Goal: Task Accomplishment & Management: Manage account settings

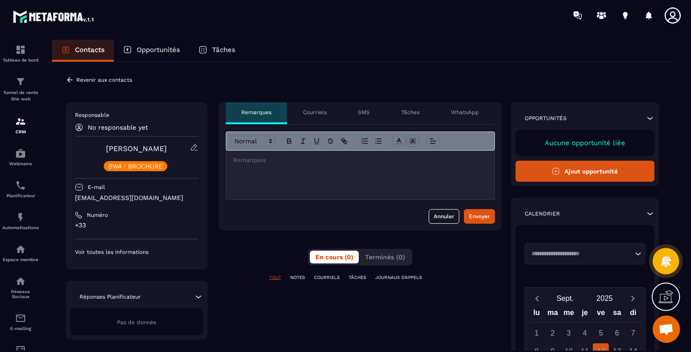
scroll to position [544, 0]
click at [68, 77] on icon at bounding box center [70, 80] width 8 height 8
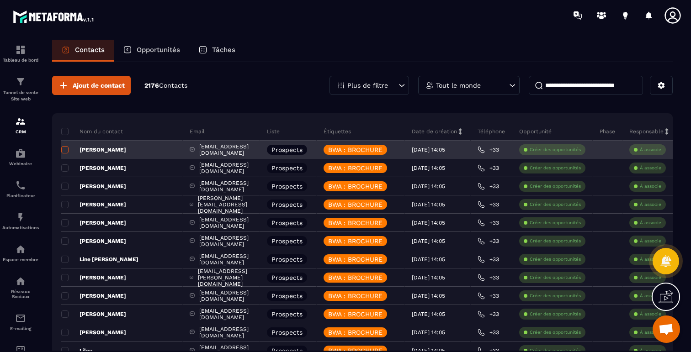
click at [65, 152] on span at bounding box center [64, 149] width 7 height 7
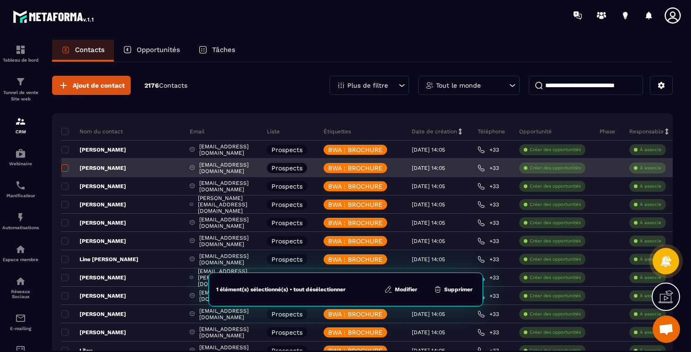
click at [65, 170] on span at bounding box center [64, 168] width 7 height 7
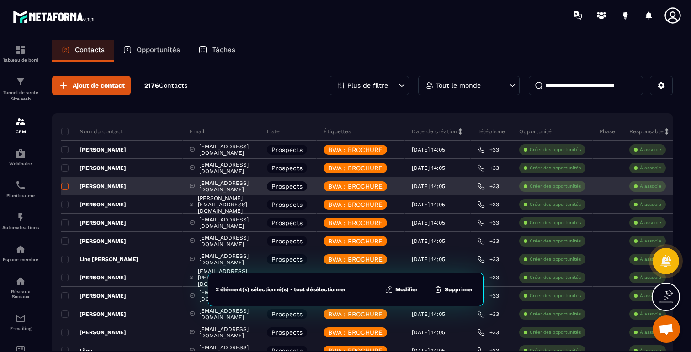
click at [65, 186] on span at bounding box center [64, 186] width 7 height 7
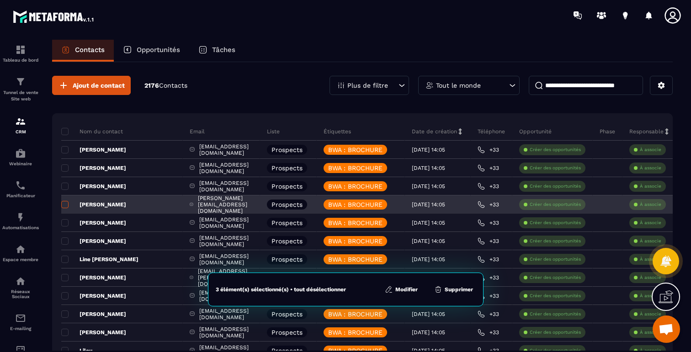
click at [66, 206] on span at bounding box center [64, 204] width 7 height 7
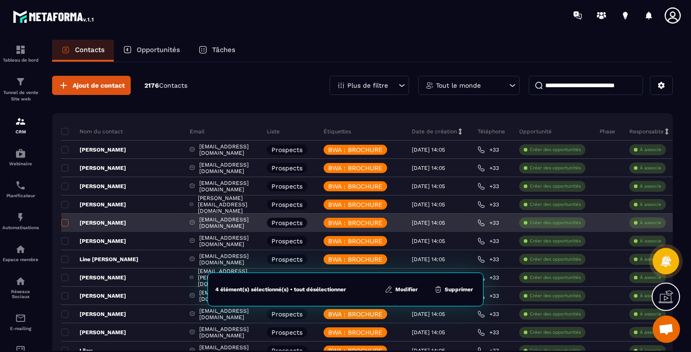
click at [65, 224] on span at bounding box center [64, 222] width 7 height 7
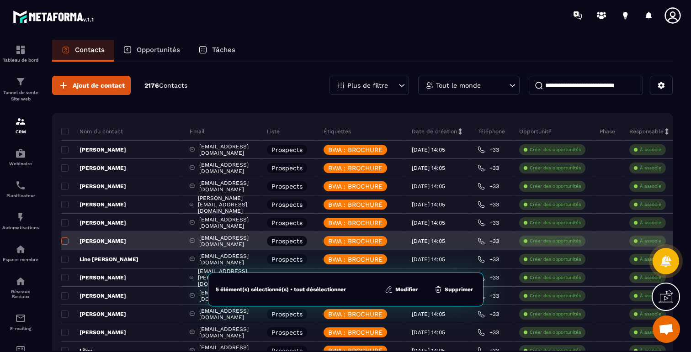
click at [65, 238] on span at bounding box center [64, 241] width 7 height 7
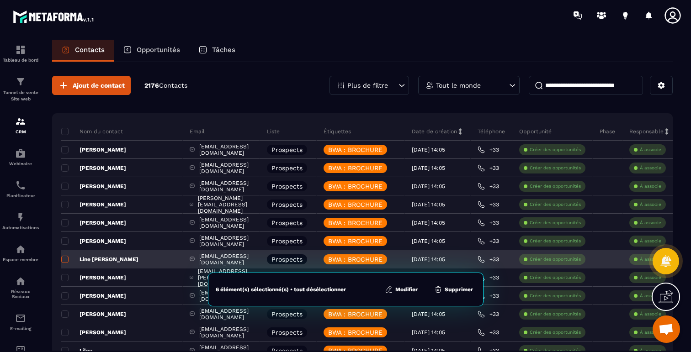
click at [65, 264] on label at bounding box center [64, 262] width 6 height 6
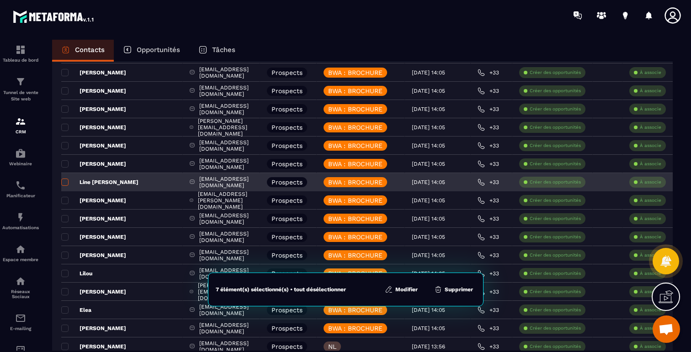
scroll to position [99, 0]
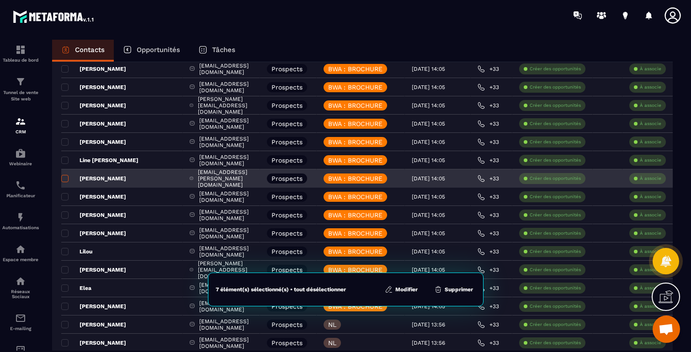
click at [64, 180] on span at bounding box center [64, 178] width 7 height 7
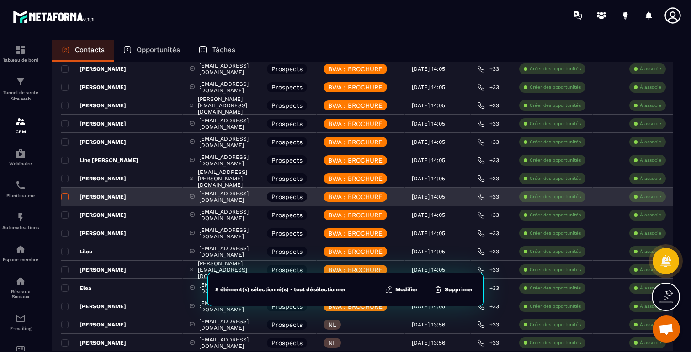
click at [65, 193] on span at bounding box center [64, 196] width 7 height 7
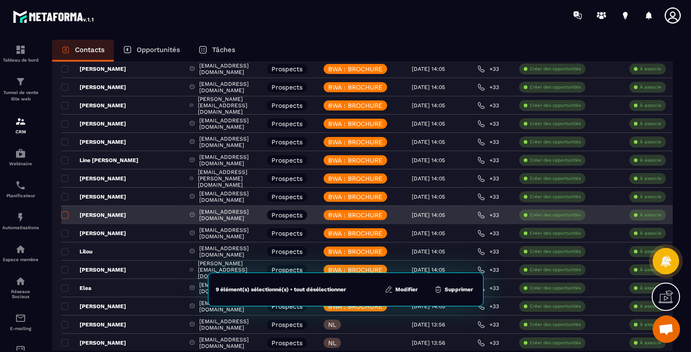
click at [67, 216] on span at bounding box center [64, 215] width 7 height 7
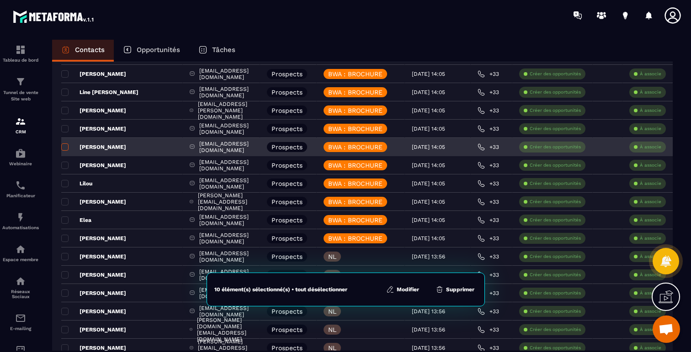
scroll to position [180, 0]
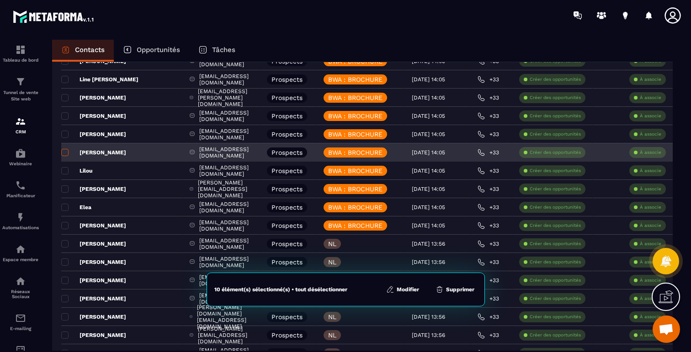
click at [66, 154] on span at bounding box center [64, 152] width 7 height 7
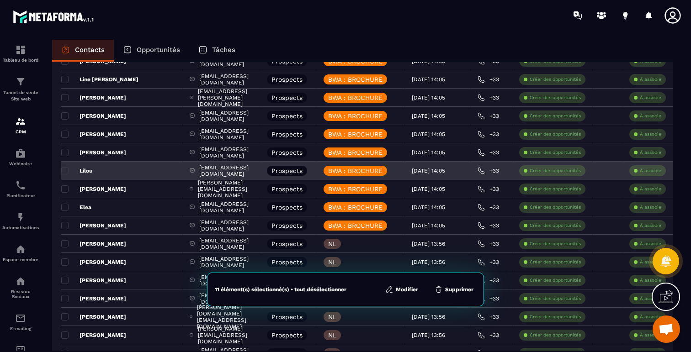
click at [66, 167] on p "Lilou" at bounding box center [76, 170] width 31 height 7
